Goal: Find specific page/section: Find specific page/section

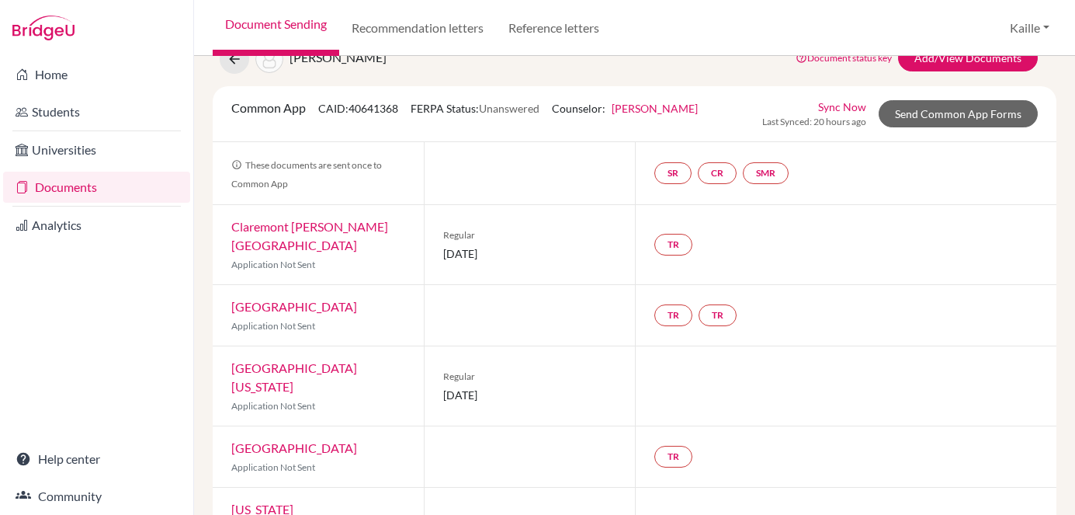
scroll to position [69, 0]
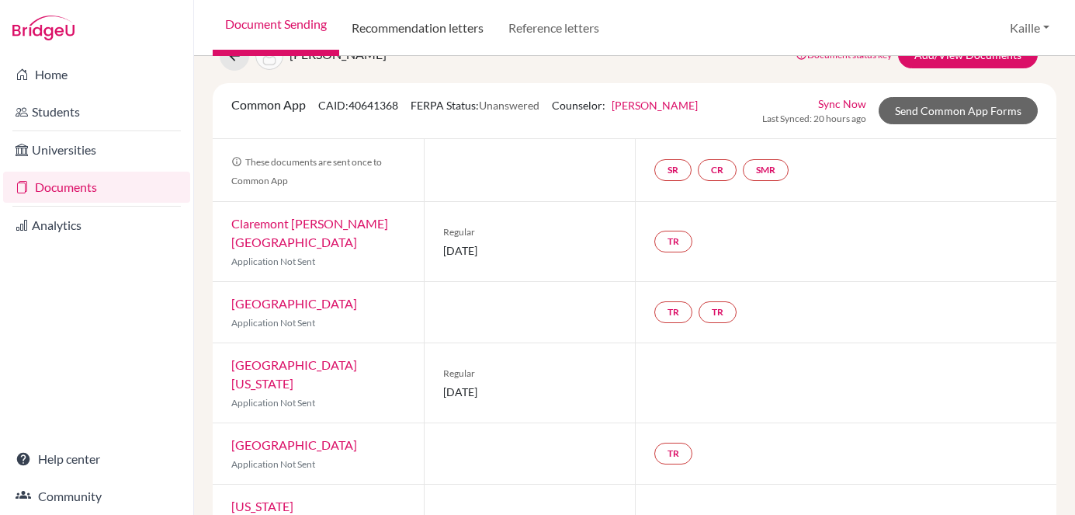
click at [456, 31] on link "Recommendation letters" at bounding box center [417, 28] width 157 height 56
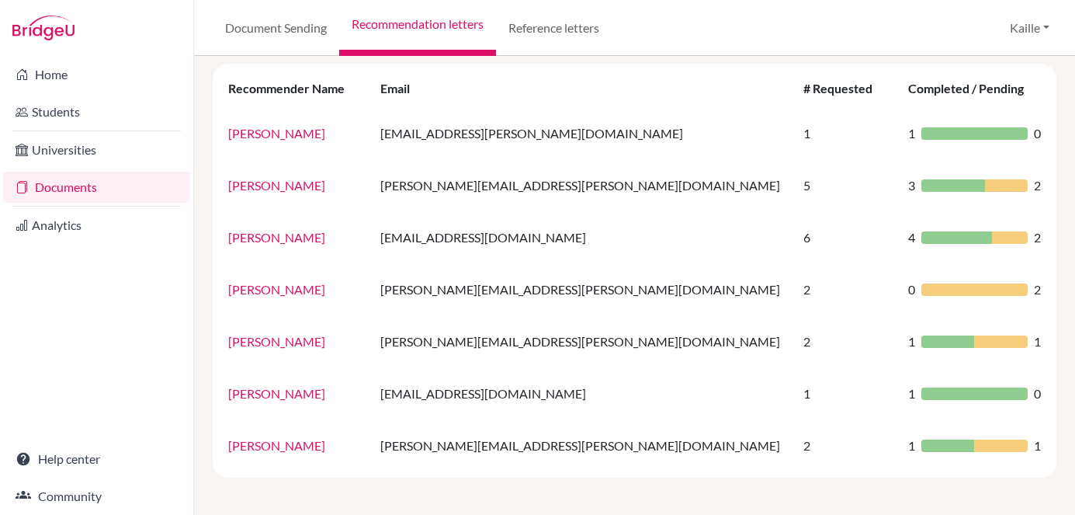
scroll to position [108, 0]
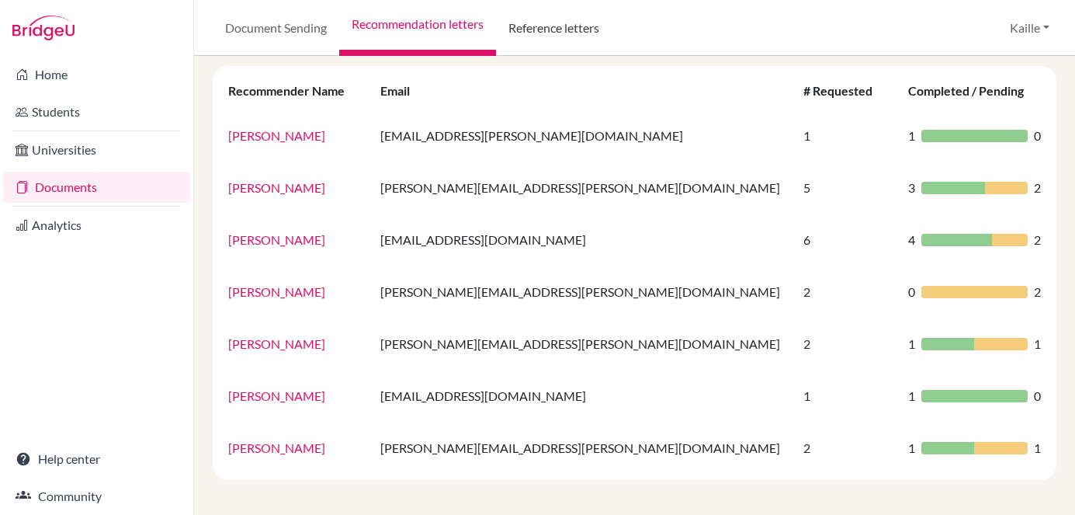
click at [547, 24] on link "Reference letters" at bounding box center [554, 28] width 116 height 56
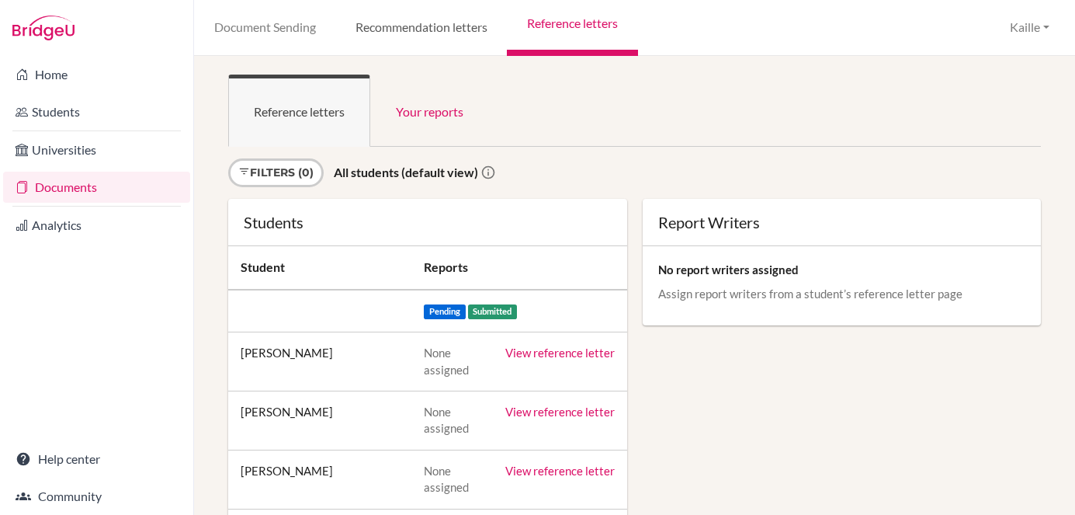
click at [459, 23] on link "Recommendation letters" at bounding box center [421, 28] width 172 height 56
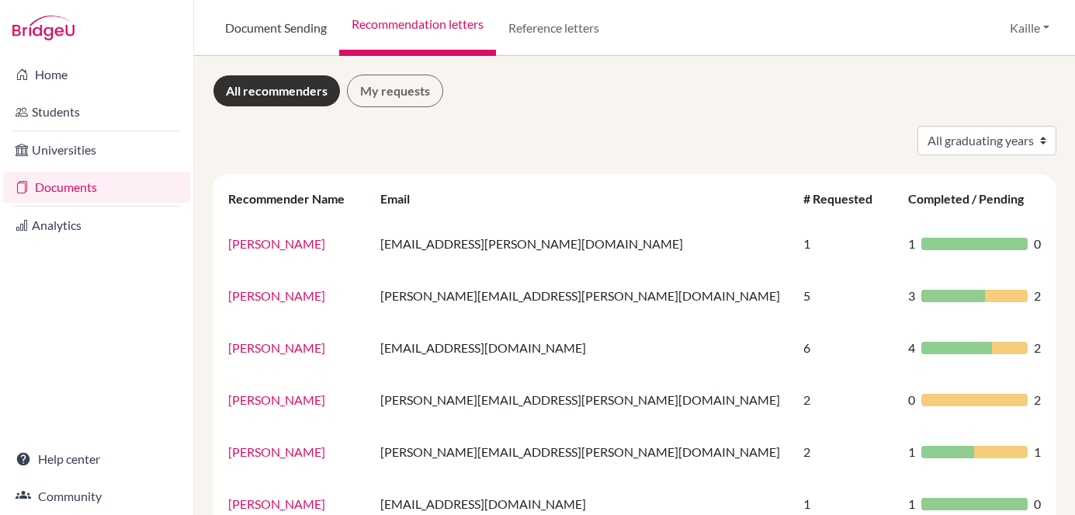
click at [298, 48] on link "Document Sending" at bounding box center [276, 28] width 127 height 56
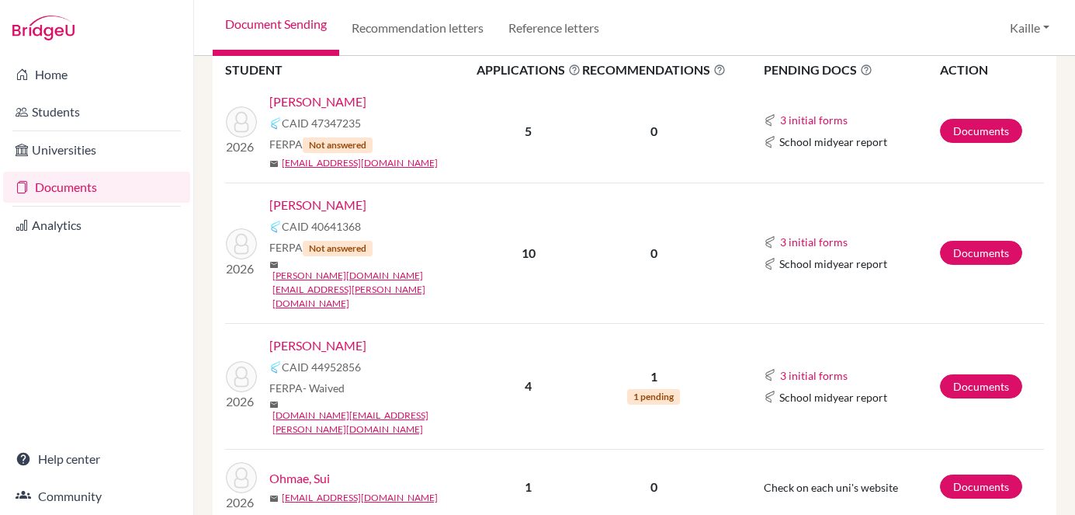
scroll to position [345, 0]
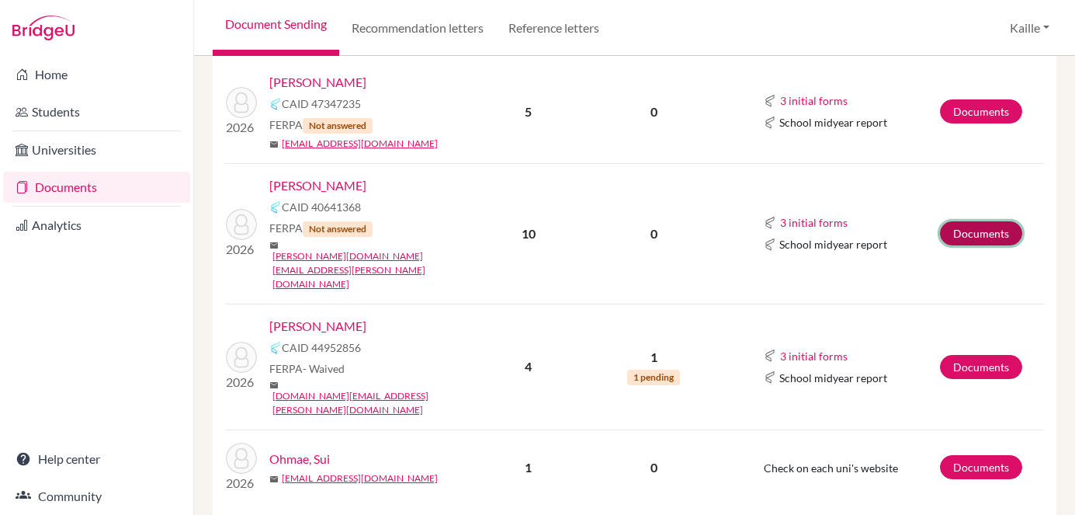
click at [985, 221] on link "Documents" at bounding box center [981, 233] width 82 height 24
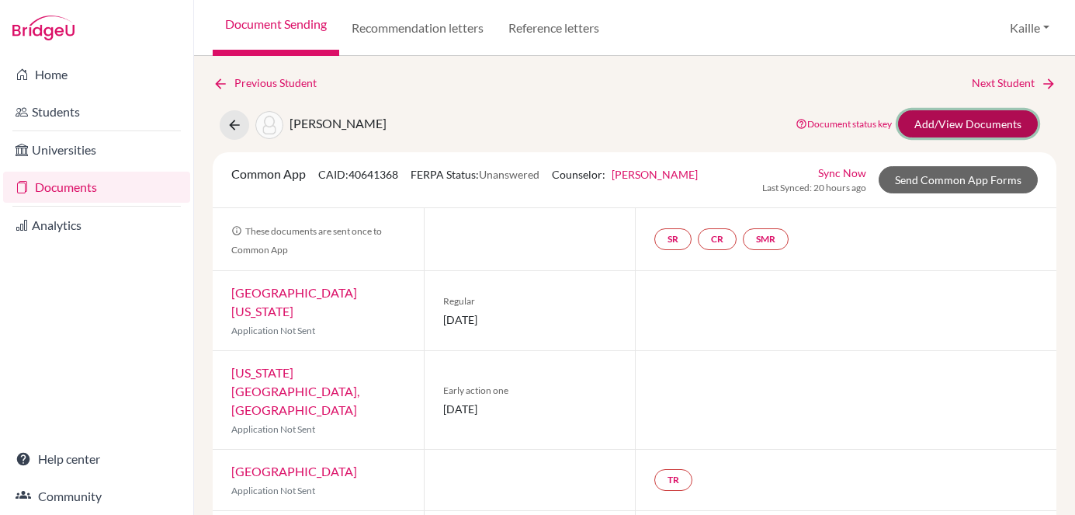
click at [1006, 130] on link "Add/View Documents" at bounding box center [968, 123] width 140 height 27
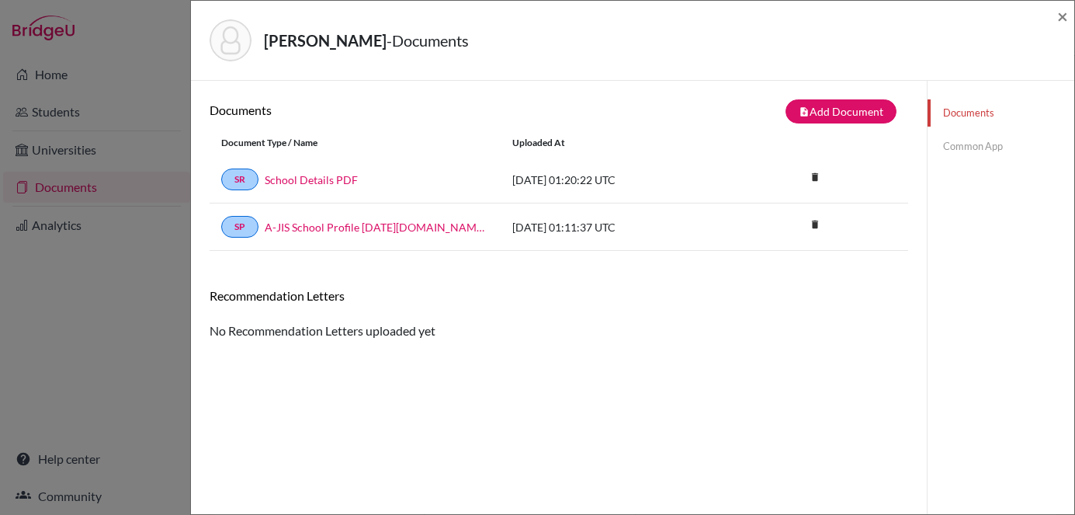
click at [963, 146] on link "Common App" at bounding box center [1001, 146] width 147 height 27
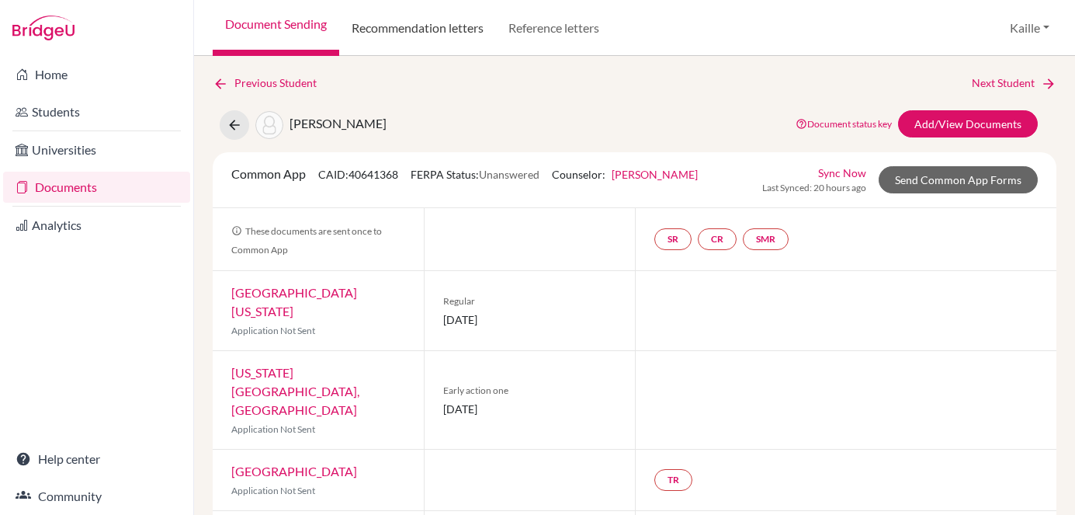
click at [439, 21] on link "Recommendation letters" at bounding box center [417, 28] width 157 height 56
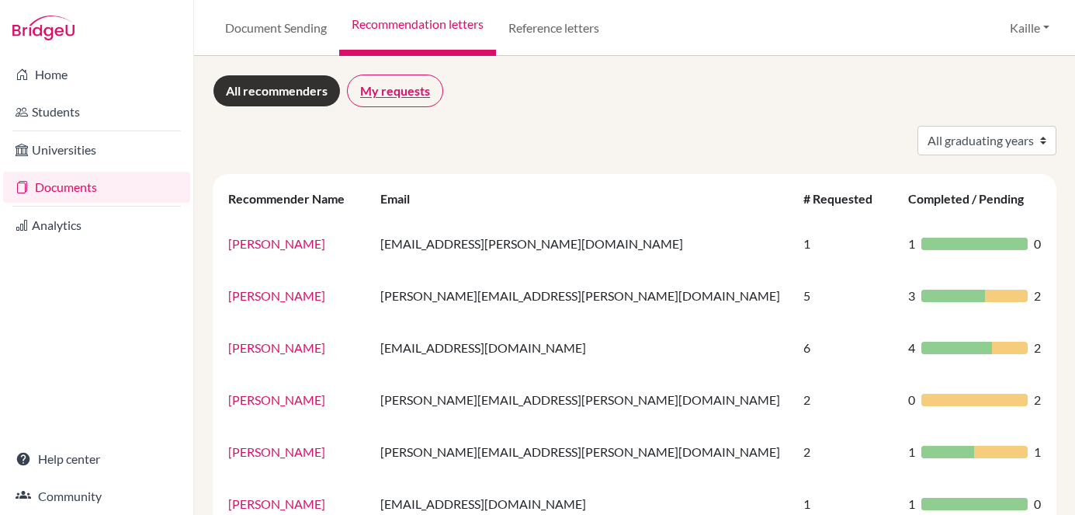
click at [404, 91] on link "My requests" at bounding box center [395, 91] width 96 height 33
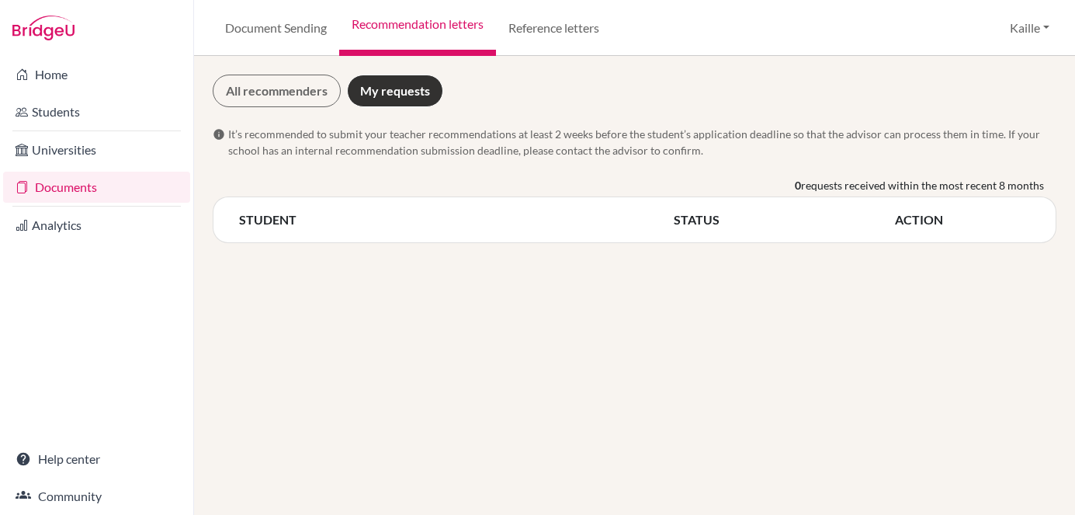
click at [247, 107] on div "All recommenders My requests info It’s recommended to submit your teacher recom…" at bounding box center [635, 159] width 844 height 168
click at [277, 92] on link "All recommenders" at bounding box center [277, 91] width 128 height 33
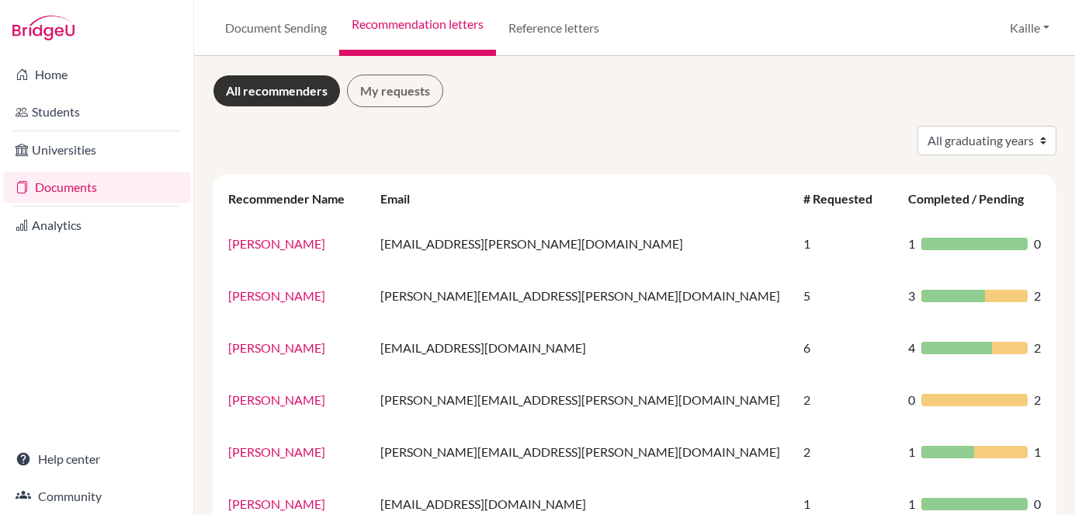
click at [342, 81] on div "All recommenders My requests" at bounding box center [635, 91] width 844 height 33
click at [382, 88] on link "My requests" at bounding box center [395, 91] width 96 height 33
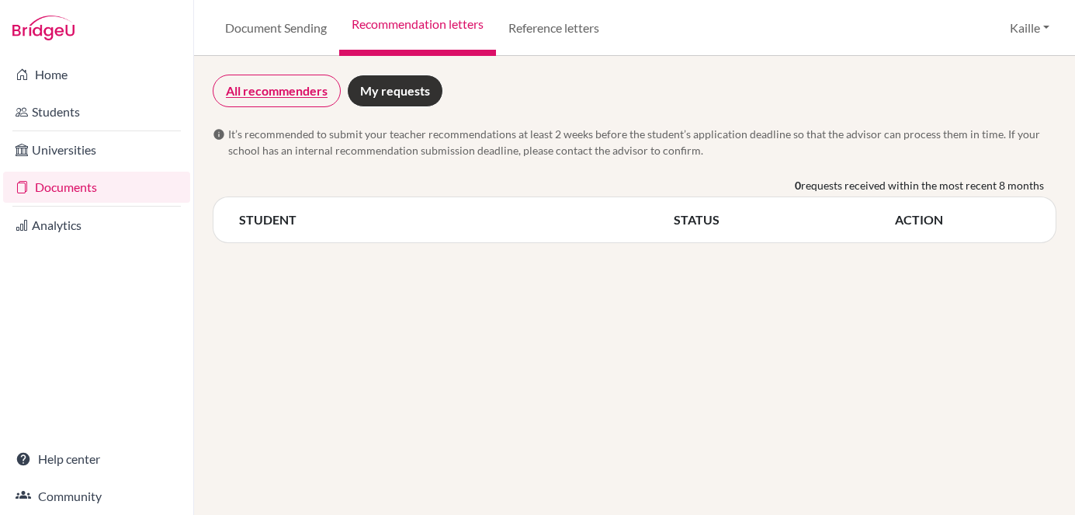
click at [302, 102] on link "All recommenders" at bounding box center [277, 91] width 128 height 33
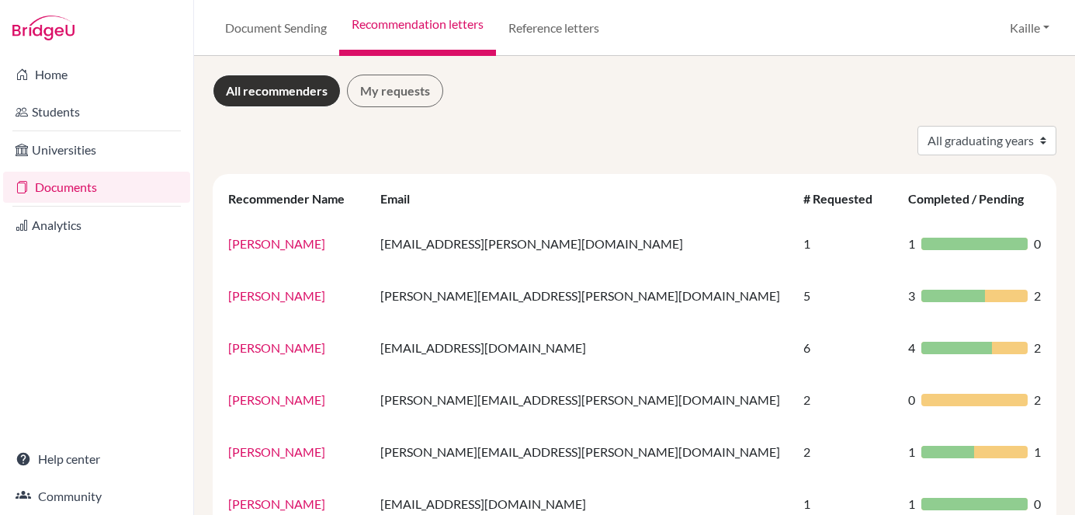
scroll to position [3, 0]
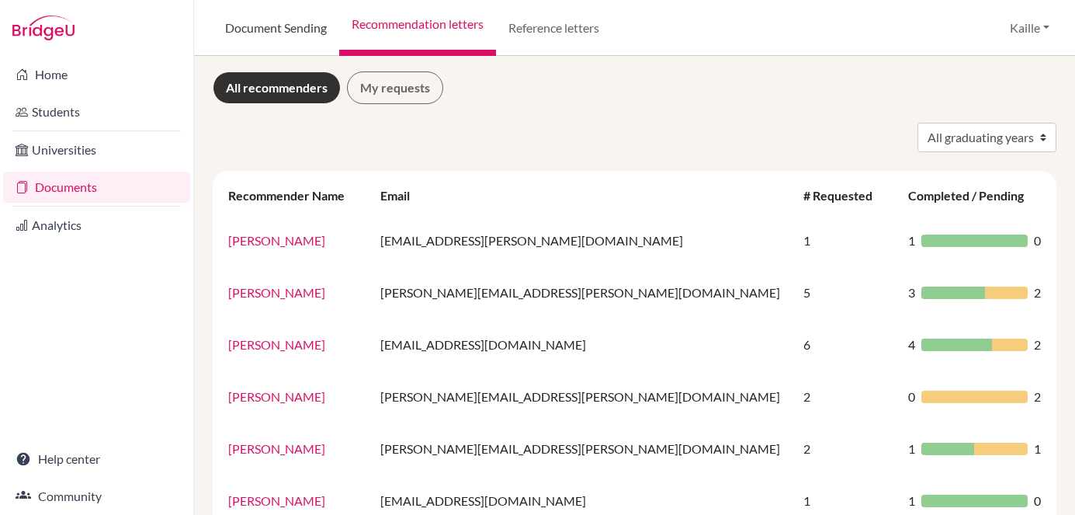
click at [290, 29] on link "Document Sending" at bounding box center [276, 28] width 127 height 56
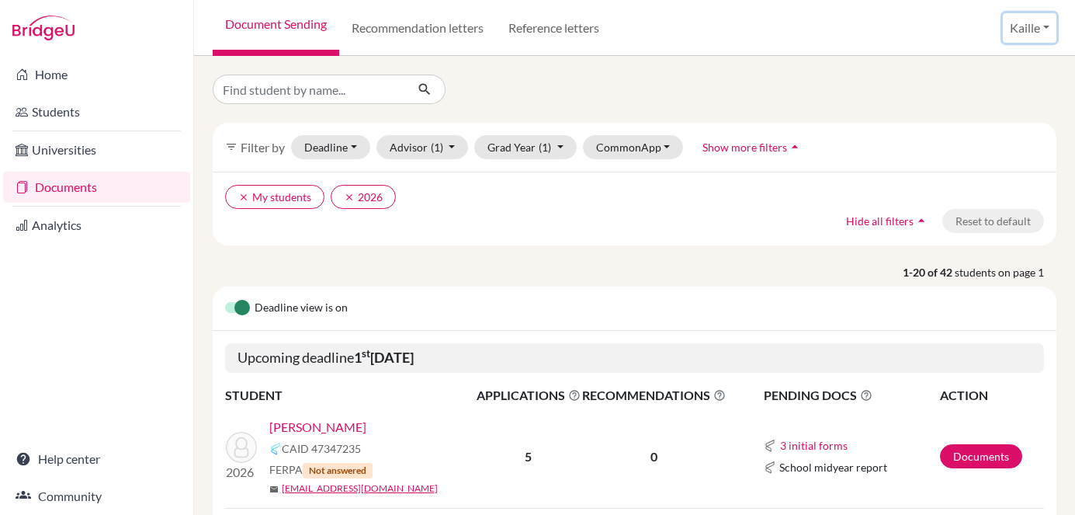
click at [1028, 28] on button "Kaille" at bounding box center [1030, 27] width 54 height 29
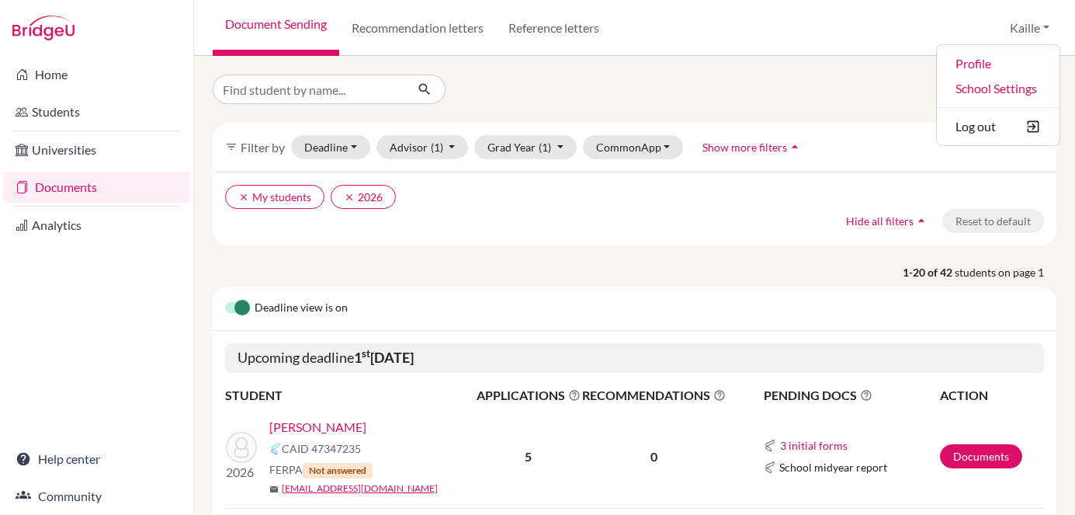
click at [772, 95] on div at bounding box center [634, 89] width 867 height 29
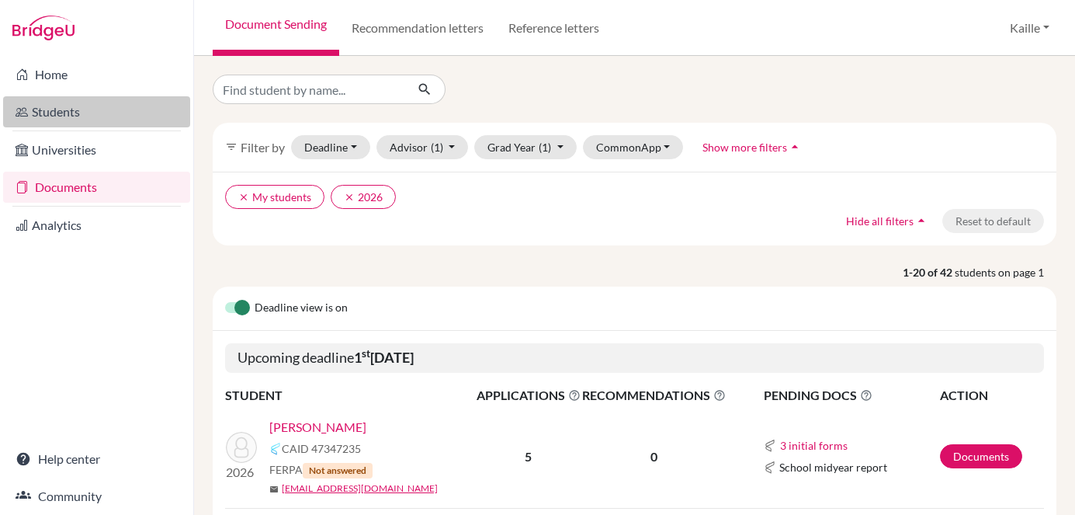
click at [68, 109] on link "Students" at bounding box center [96, 111] width 187 height 31
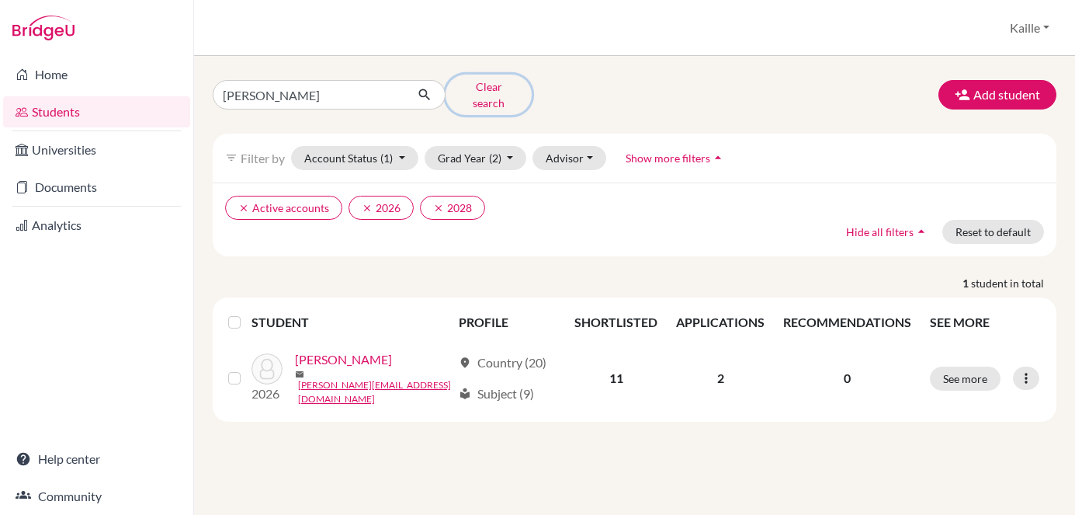
click at [481, 88] on button "Clear search" at bounding box center [489, 95] width 86 height 40
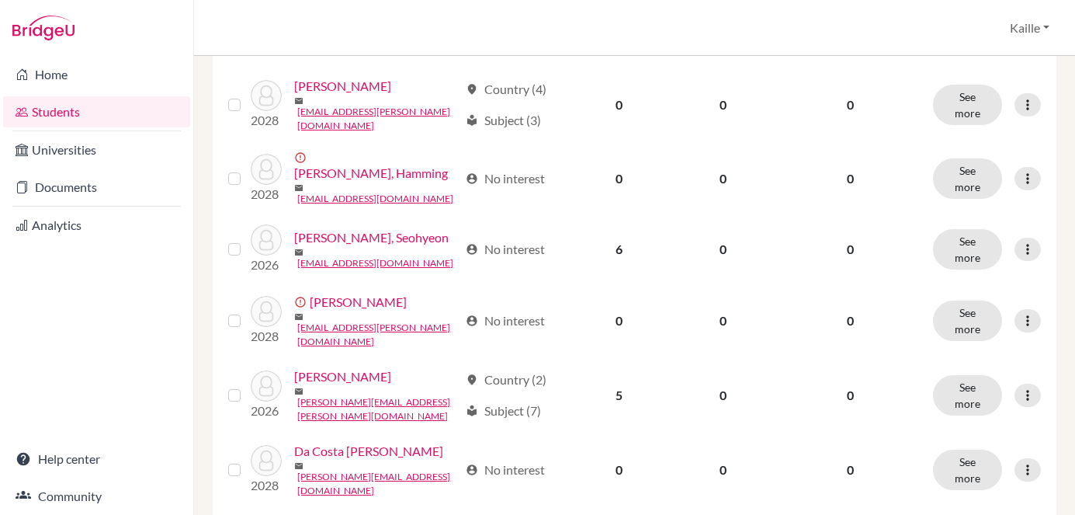
scroll to position [1318, 0]
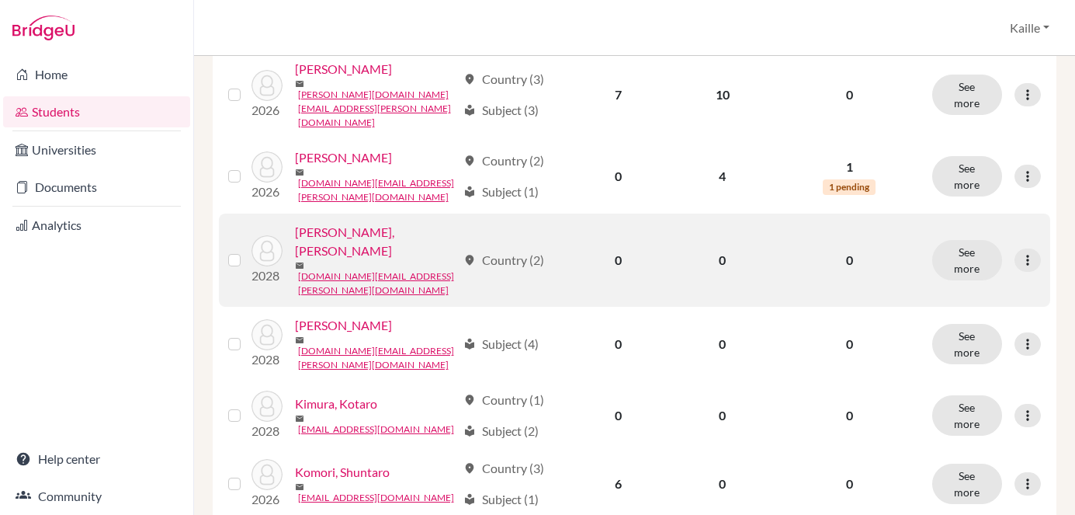
scroll to position [1286, 0]
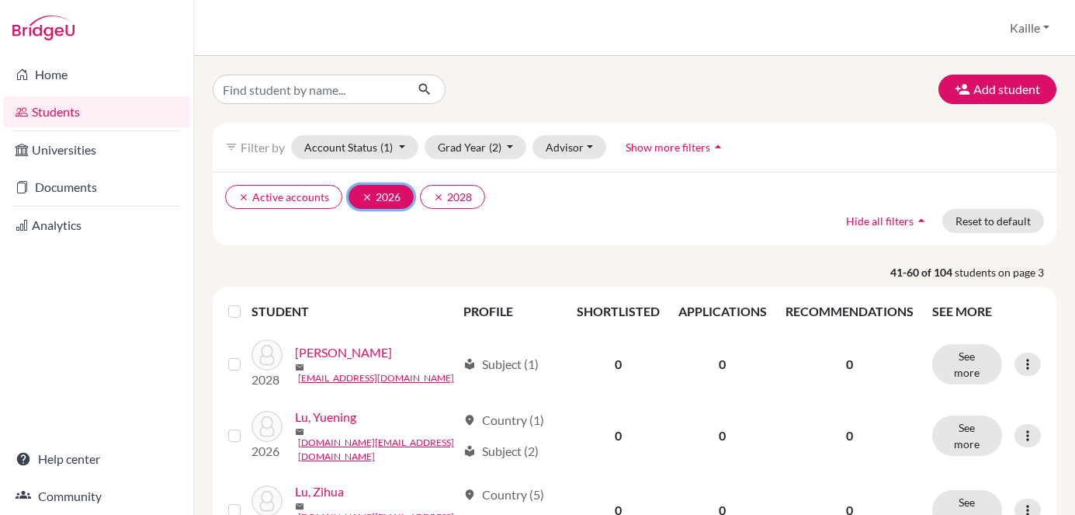
click at [364, 203] on button "clear 2026" at bounding box center [381, 197] width 65 height 24
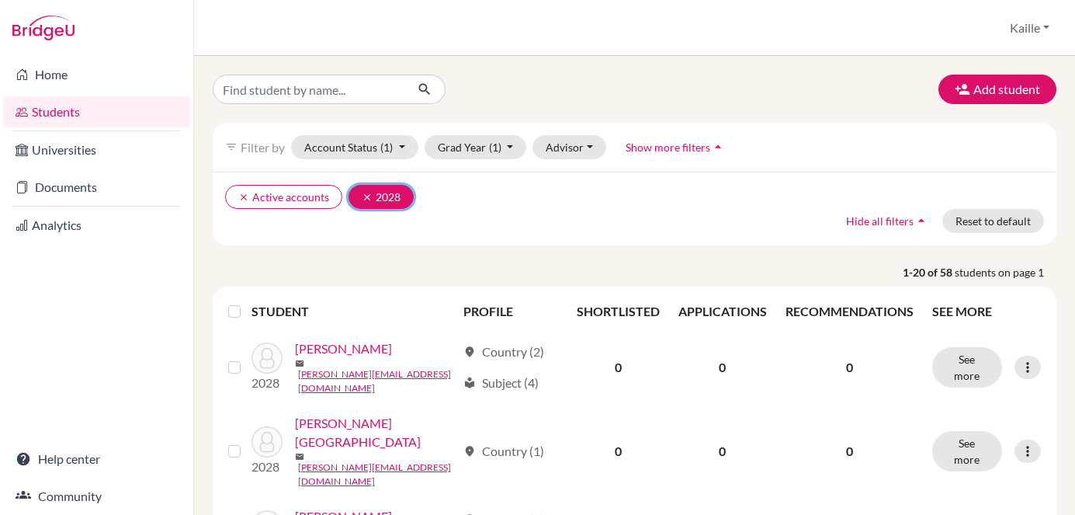
click at [366, 197] on icon "clear" at bounding box center [367, 197] width 11 height 11
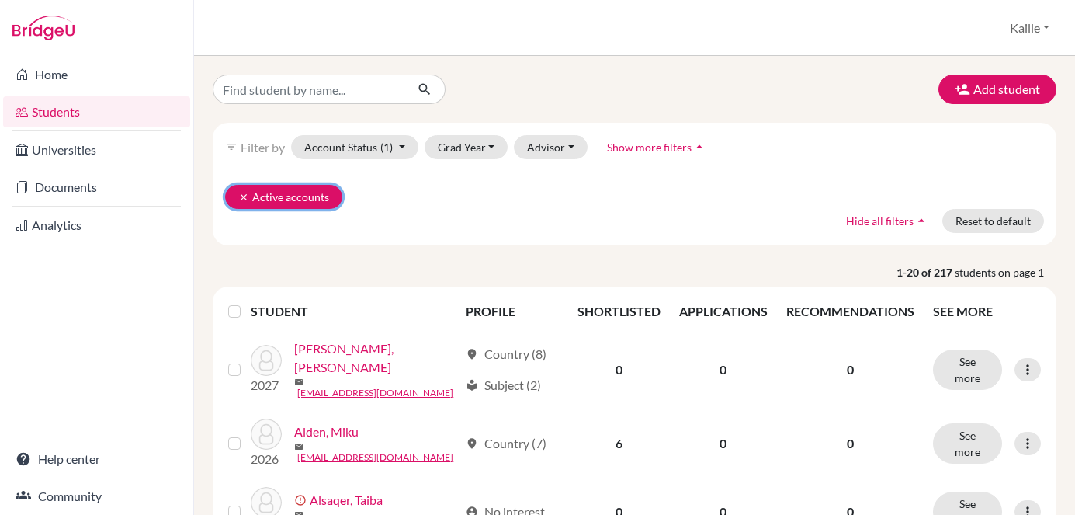
click at [323, 197] on button "clear Active accounts" at bounding box center [283, 197] width 117 height 24
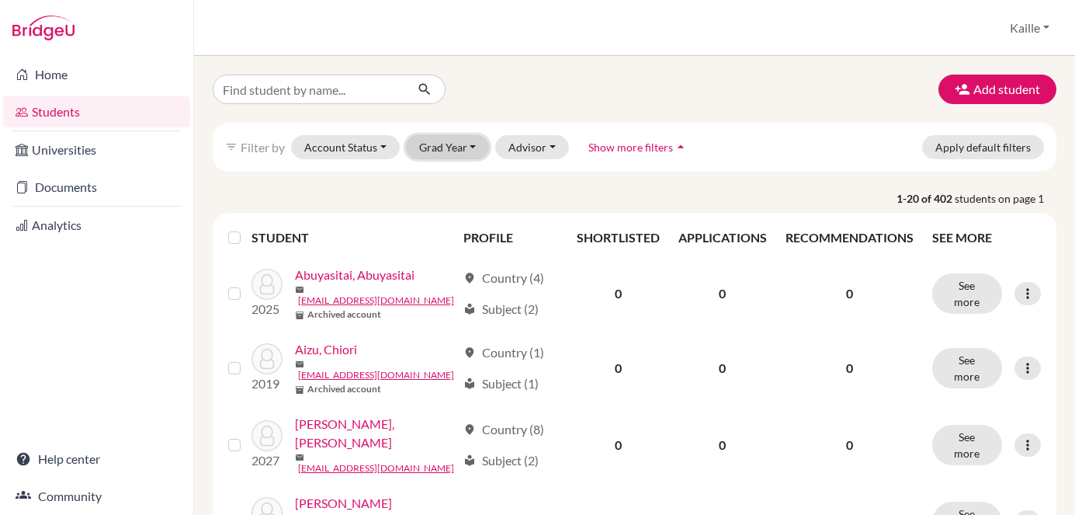
click at [456, 155] on button "Grad Year" at bounding box center [448, 147] width 84 height 24
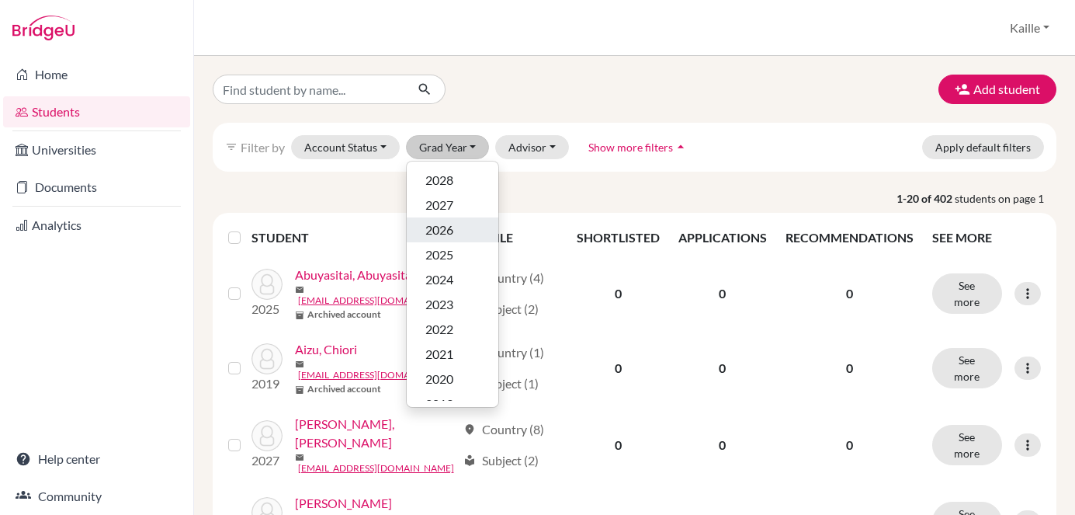
click at [454, 233] on div "2026" at bounding box center [452, 229] width 54 height 19
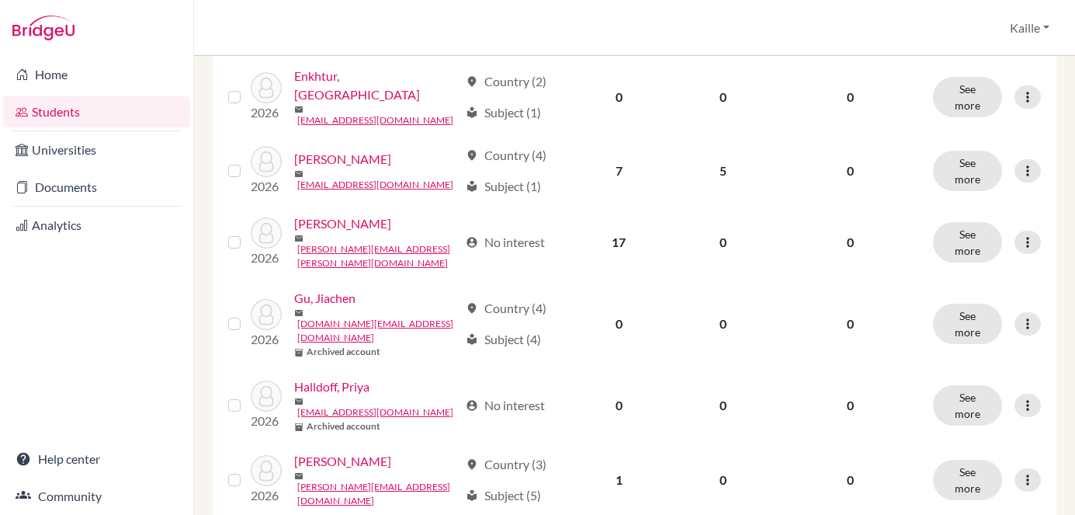
scroll to position [1332, 0]
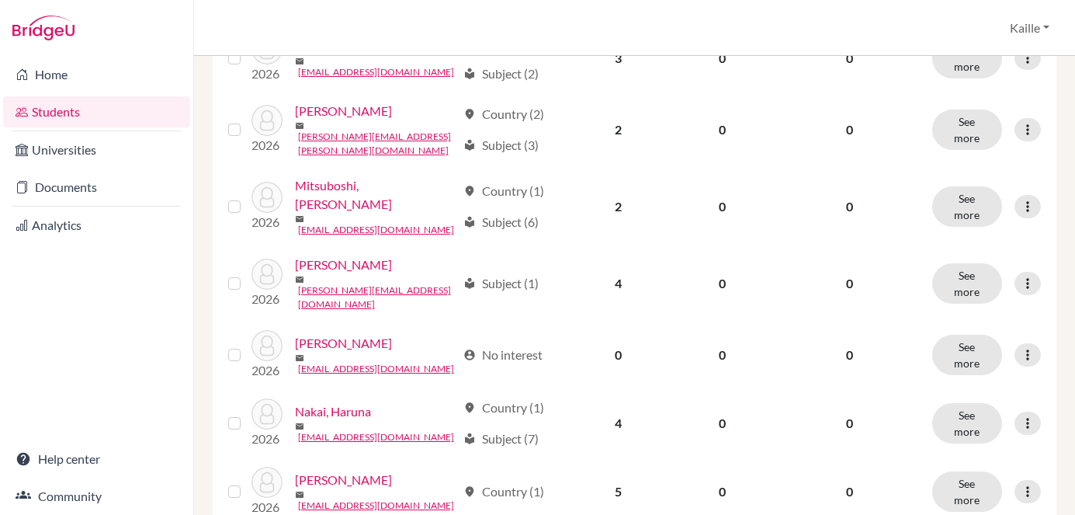
scroll to position [1337, 0]
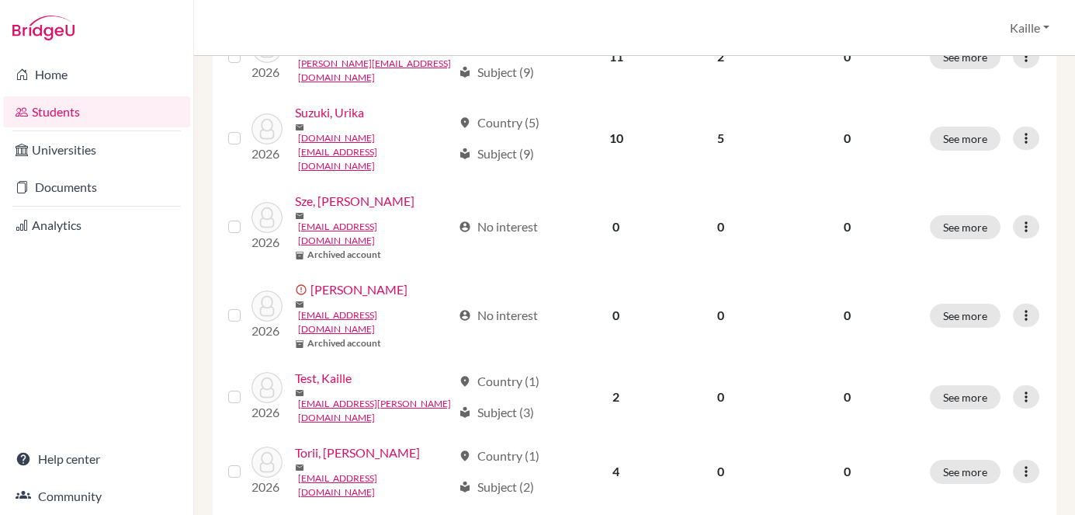
scroll to position [1046, 0]
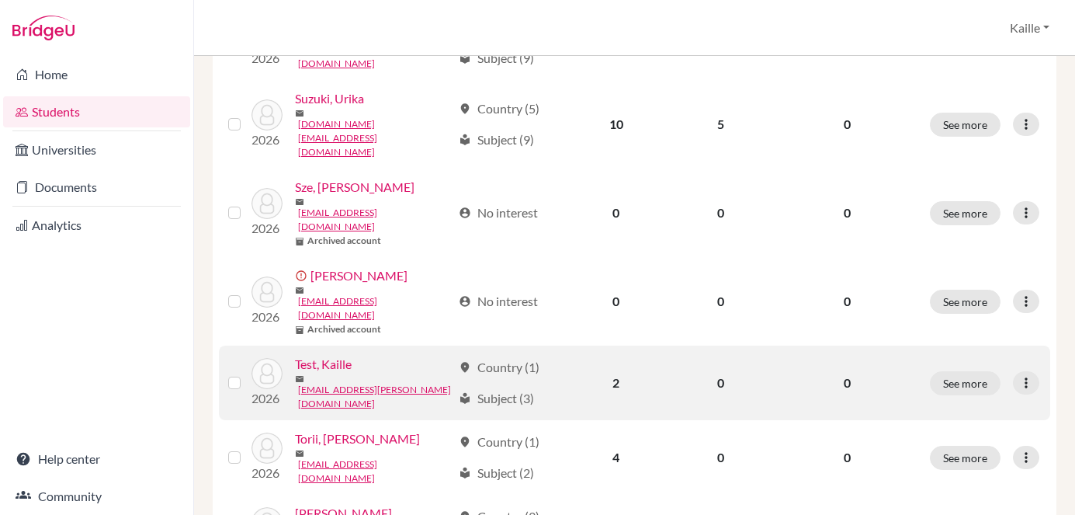
click at [333, 355] on link "Test, Kaille" at bounding box center [323, 364] width 57 height 19
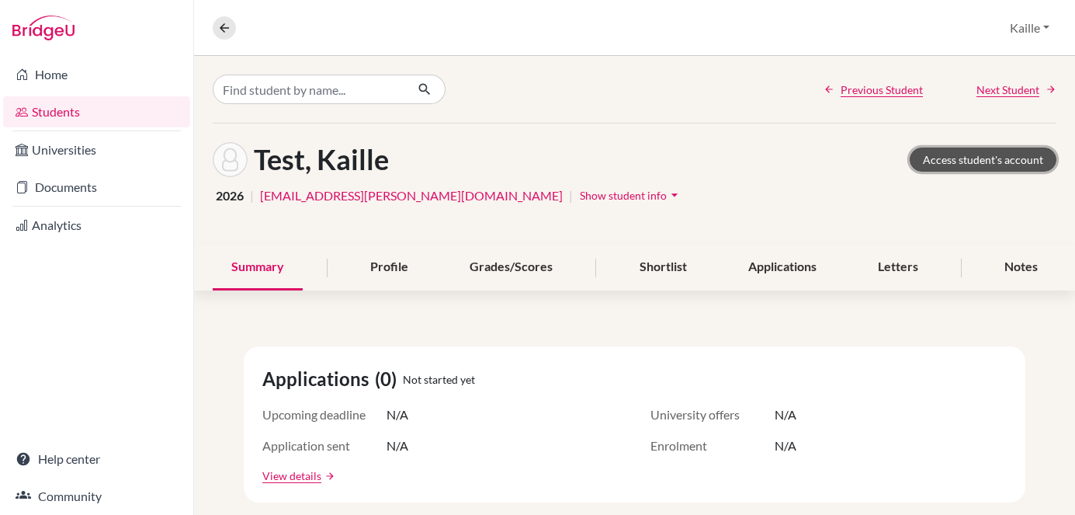
click at [972, 156] on link "Access student's account" at bounding box center [983, 159] width 147 height 24
